Goal: Task Accomplishment & Management: Use online tool/utility

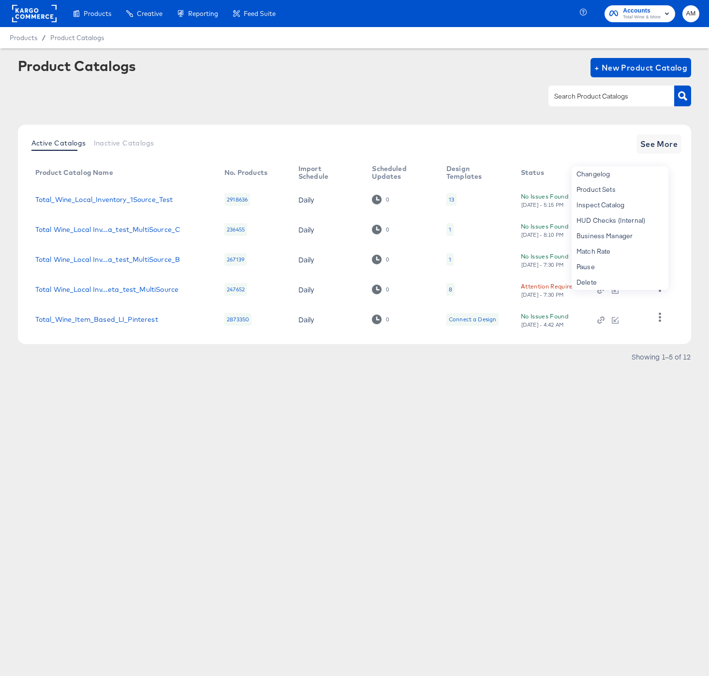
click at [27, 17] on rect at bounding box center [34, 13] width 44 height 17
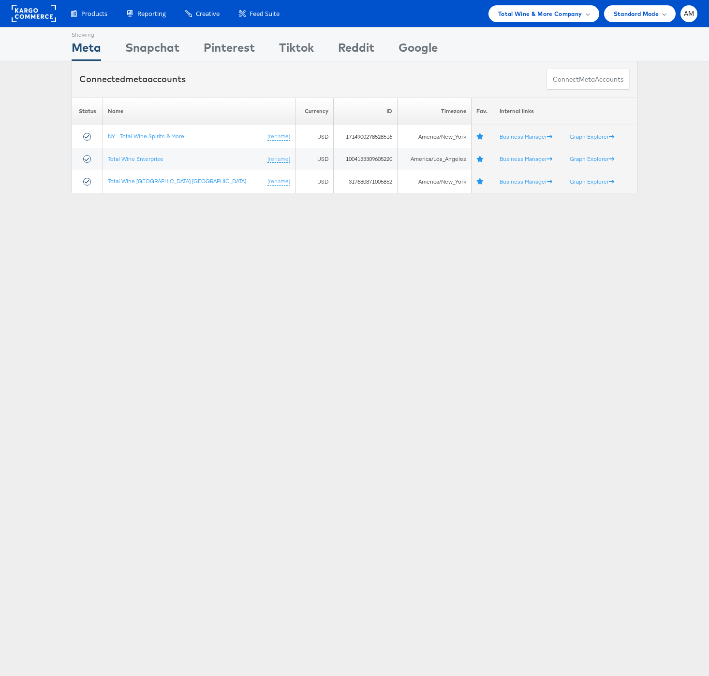
click at [537, 7] on div "Total Wine & More Company" at bounding box center [543, 13] width 111 height 17
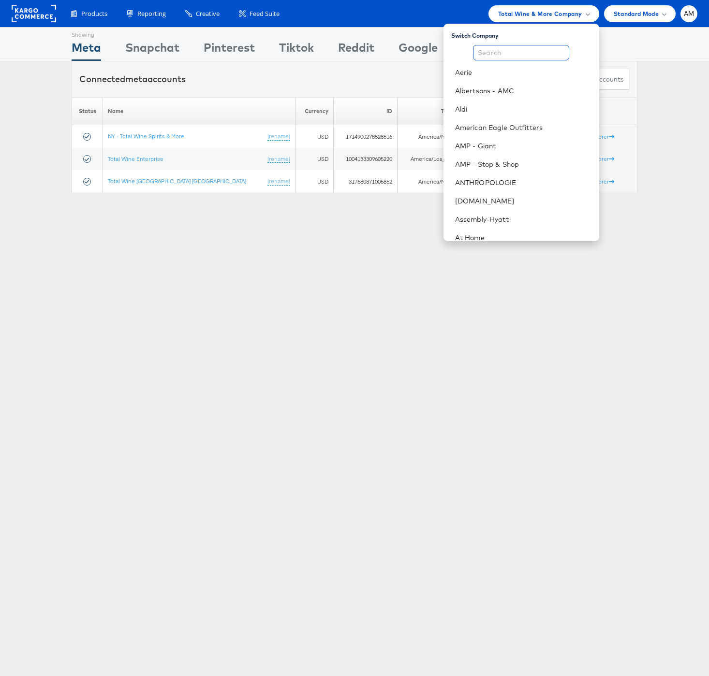
click at [515, 56] on input "text" at bounding box center [521, 52] width 96 height 15
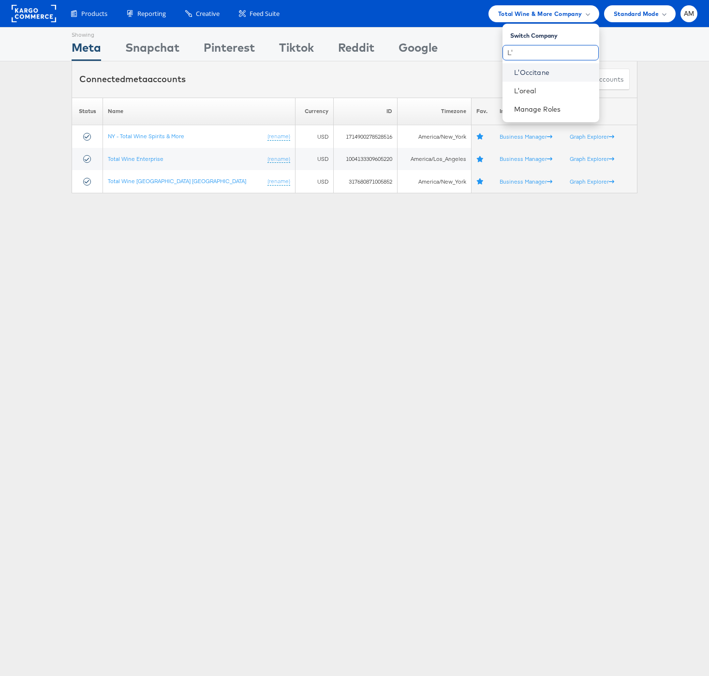
type input "L'"
click at [529, 76] on link "L'Occitane" at bounding box center [552, 73] width 77 height 10
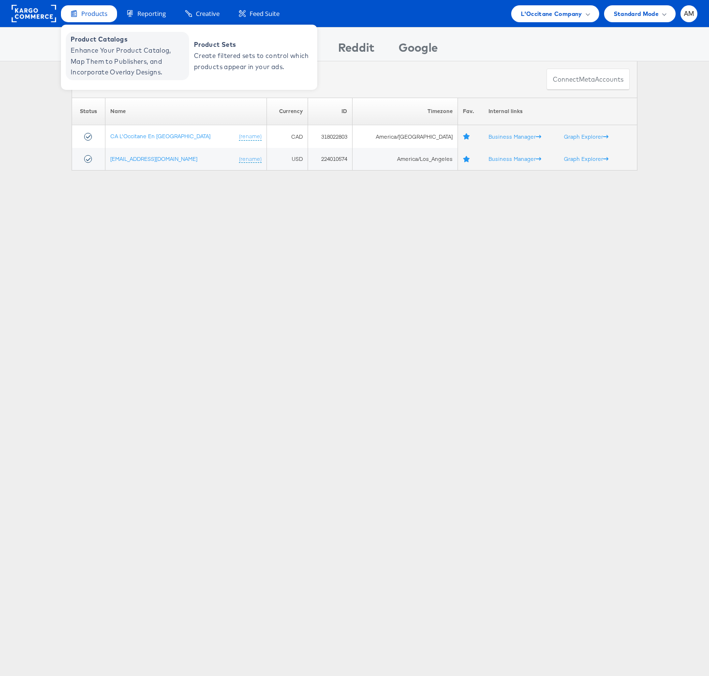
click at [110, 55] on span "Enhance Your Product Catalog, Map Them to Publishers, and Incorporate Overlay D…" at bounding box center [129, 61] width 116 height 33
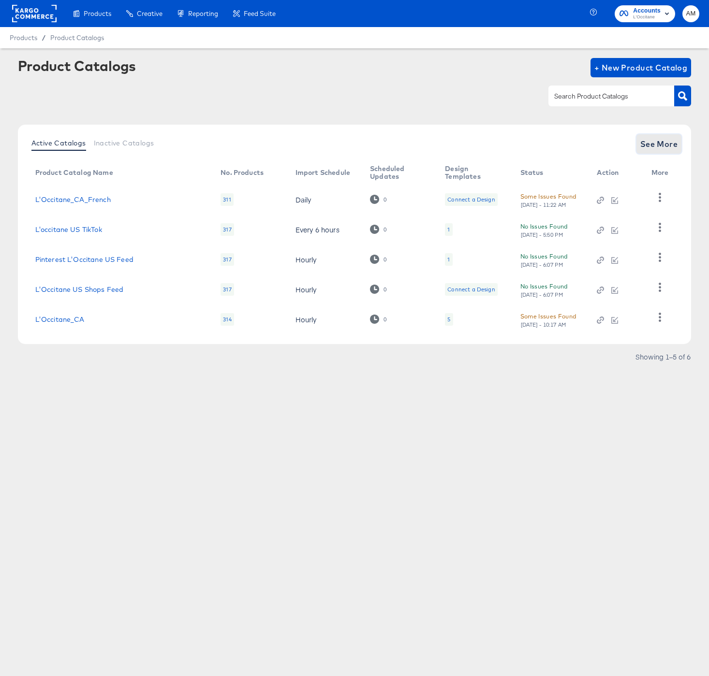
click at [651, 146] on span "See More" at bounding box center [659, 144] width 38 height 14
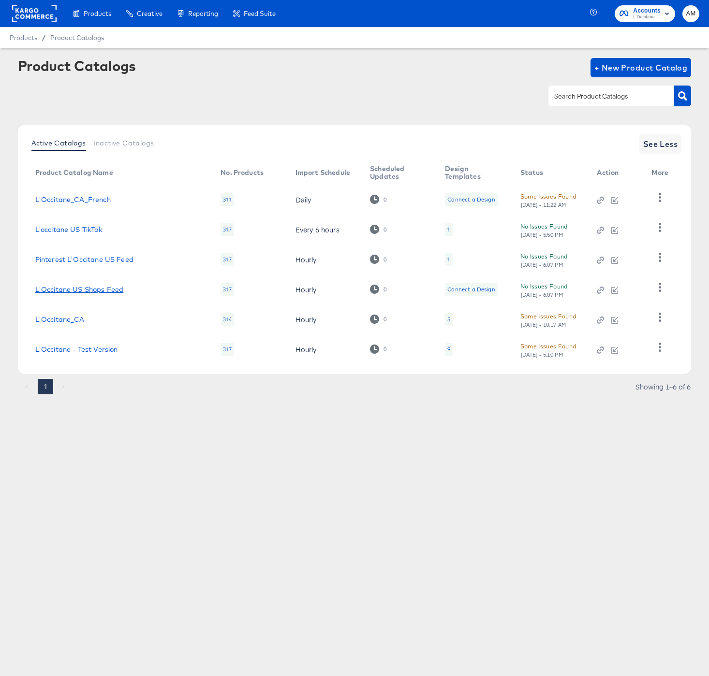
click at [87, 288] on link "L'Occitane US Shops Feed" at bounding box center [79, 290] width 88 height 8
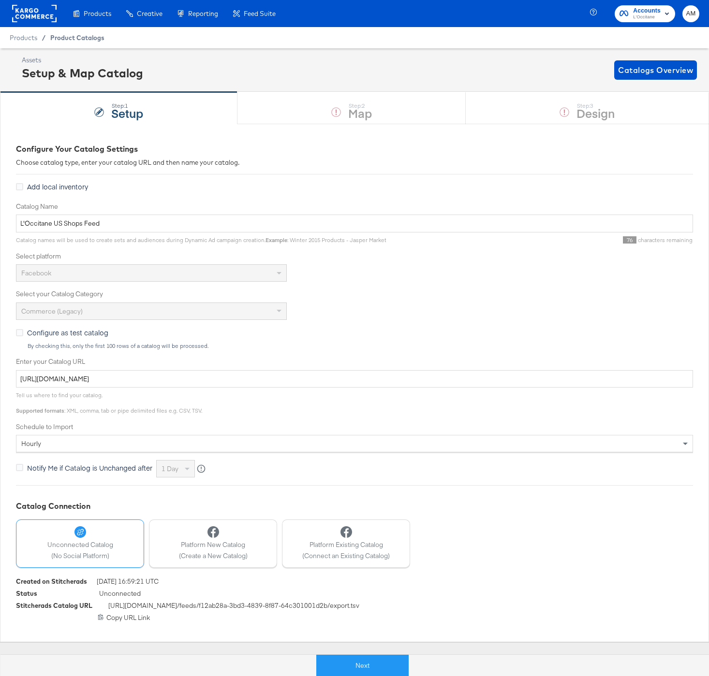
click at [74, 40] on span "Product Catalogs" at bounding box center [77, 38] width 54 height 8
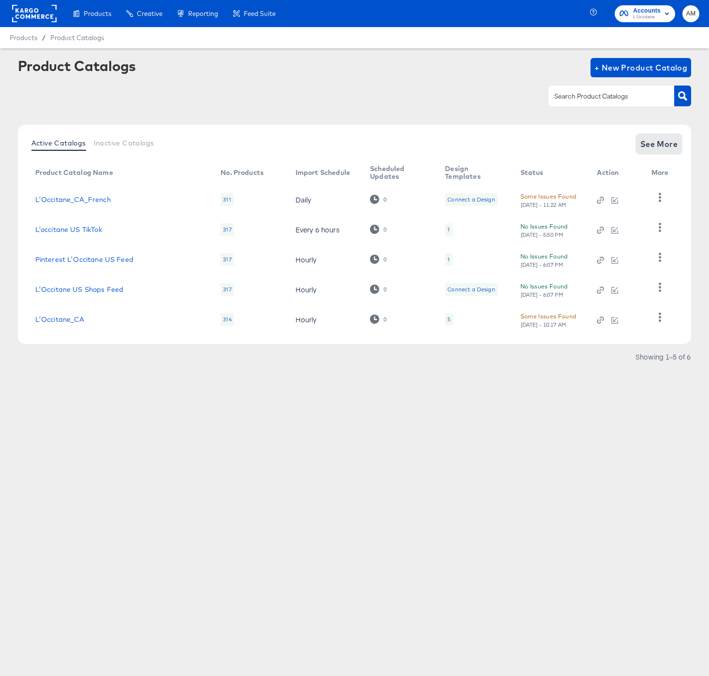
click at [645, 142] on span "See More" at bounding box center [659, 144] width 38 height 14
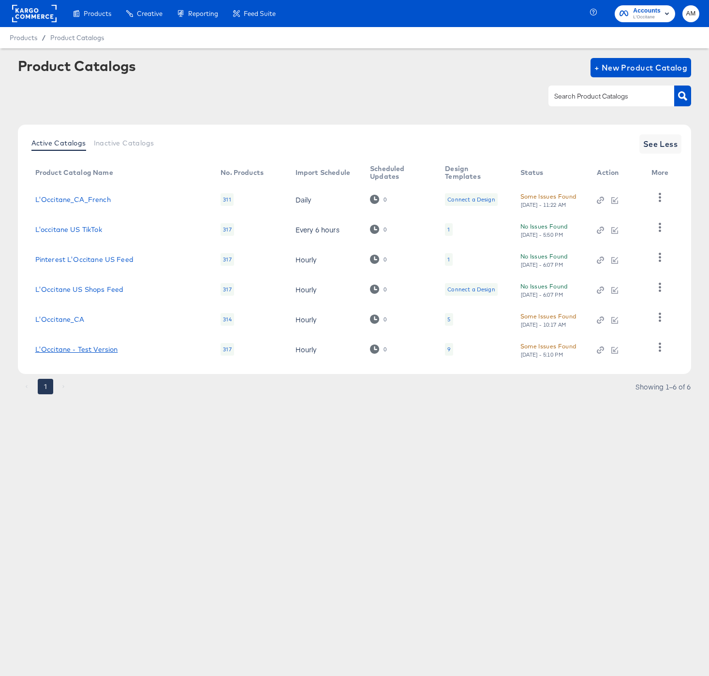
click at [86, 349] on link "L'Occitane - Test Version" at bounding box center [76, 350] width 83 height 8
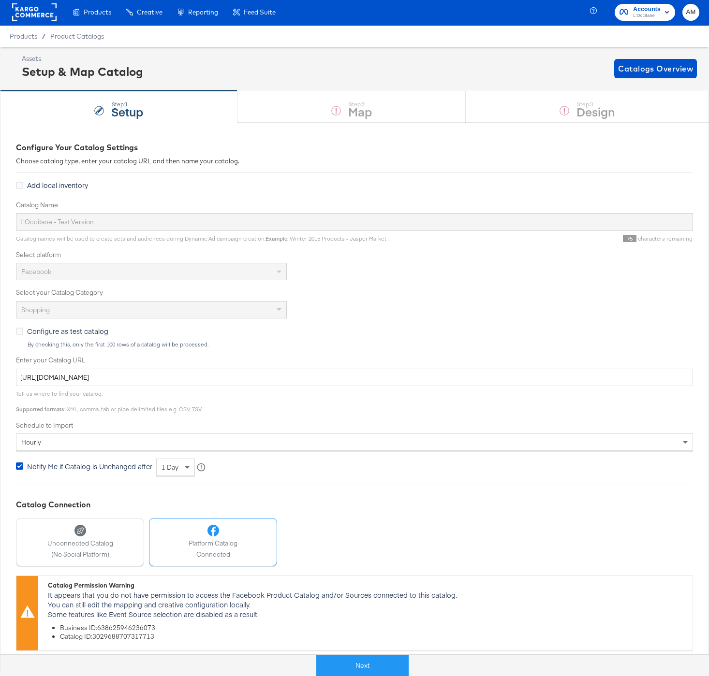
scroll to position [1, 0]
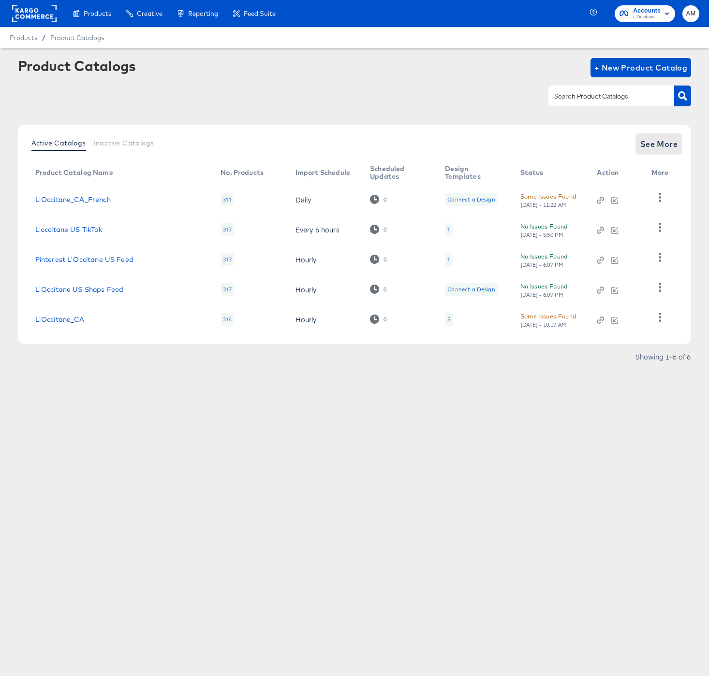
click at [664, 141] on span "See More" at bounding box center [659, 144] width 38 height 14
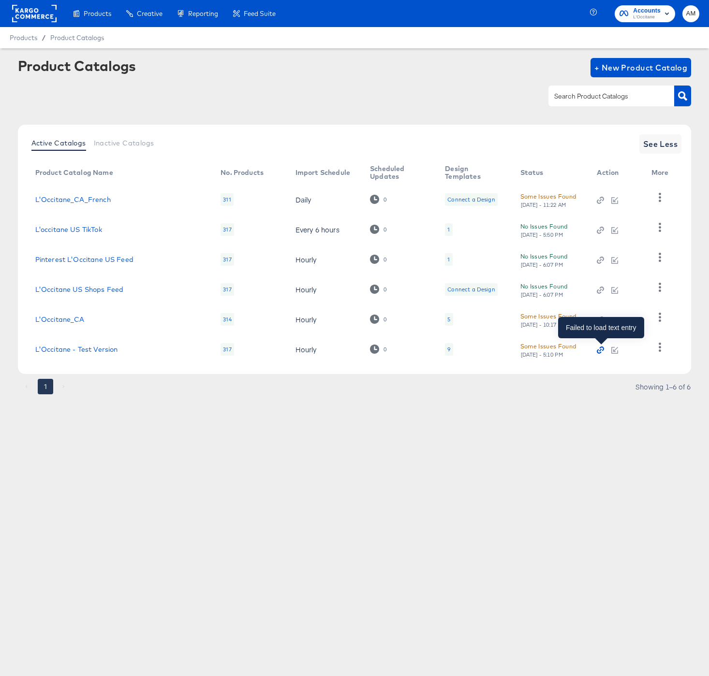
click at [600, 350] on icon "button" at bounding box center [600, 350] width 7 height 7
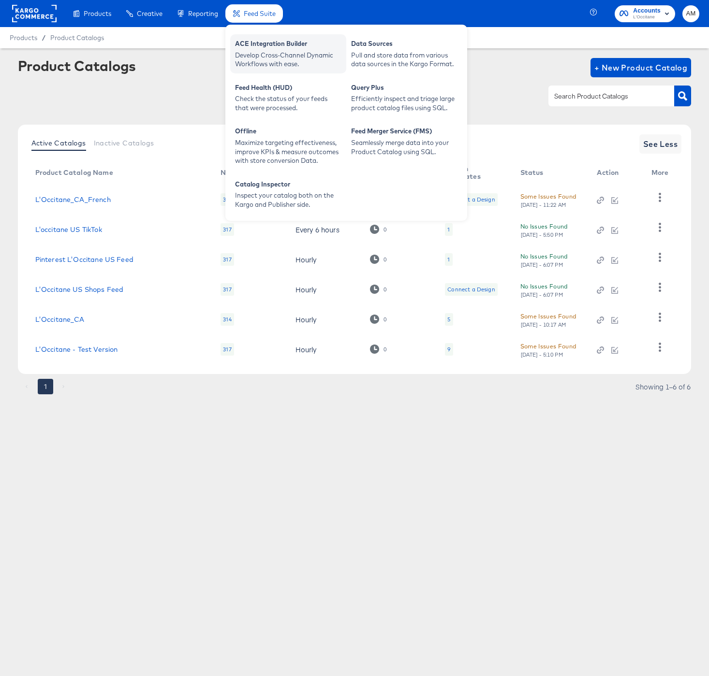
click at [266, 47] on div "ACE Integration Builder" at bounding box center [288, 45] width 106 height 12
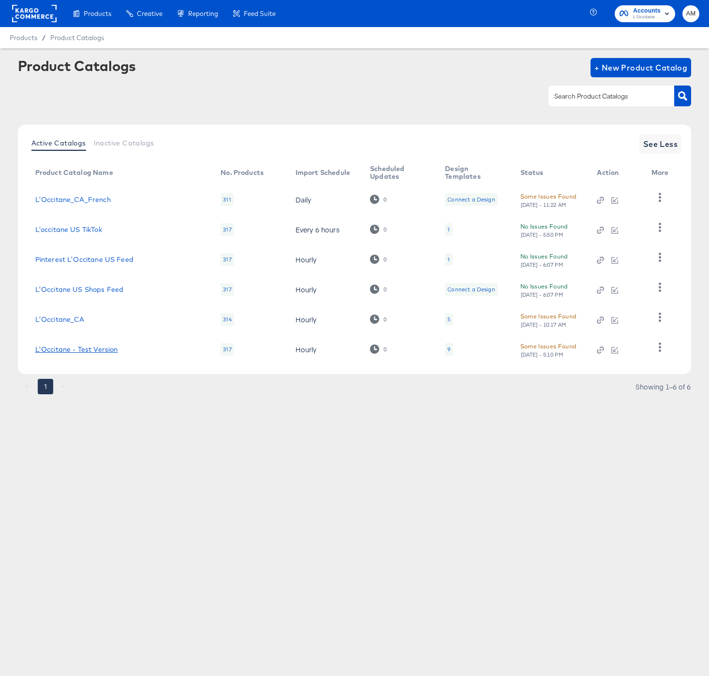
click at [99, 350] on link "L'Occitane - Test Version" at bounding box center [76, 350] width 83 height 8
